Goal: Information Seeking & Learning: Find specific fact

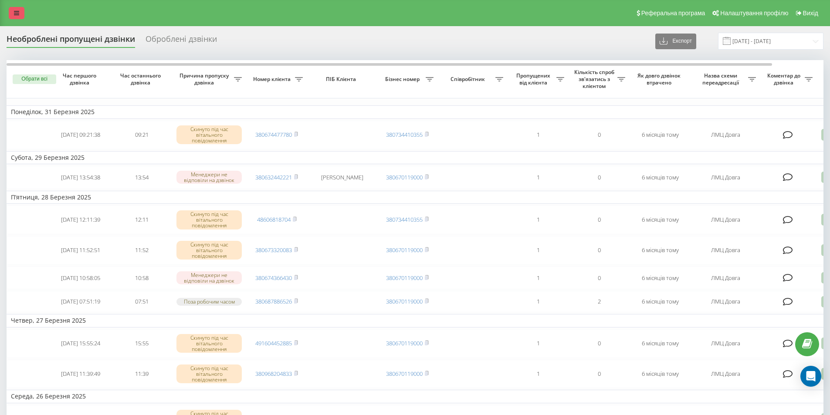
click at [17, 13] on icon at bounding box center [16, 13] width 5 height 6
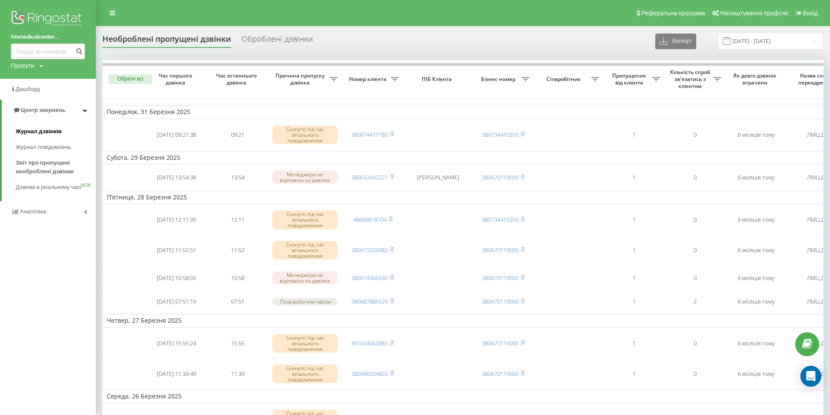
click at [54, 136] on span "Журнал дзвінків" at bounding box center [39, 131] width 46 height 9
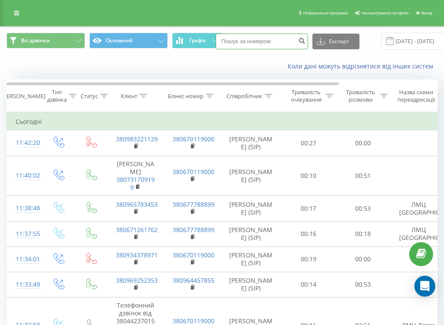
click at [265, 38] on input at bounding box center [262, 42] width 92 height 16
type input "0983221129"
click at [301, 46] on button "submit" at bounding box center [302, 42] width 12 height 16
